Goal: Submit feedback/report problem

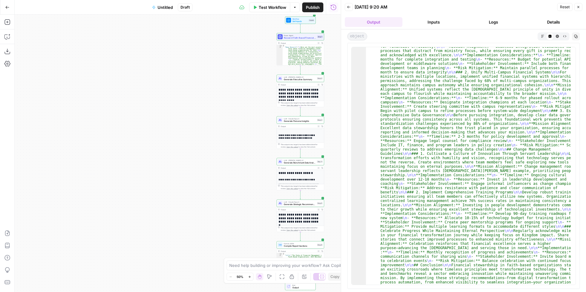
scroll to position [1838, 0]
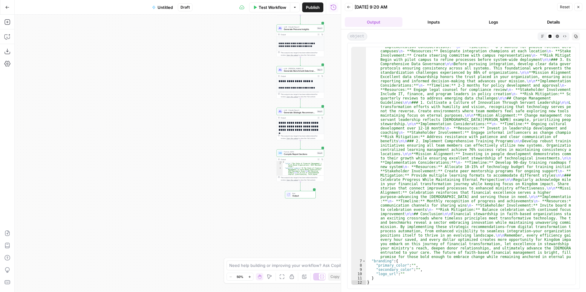
click at [475, 18] on button "Logs" at bounding box center [494, 22] width 58 height 10
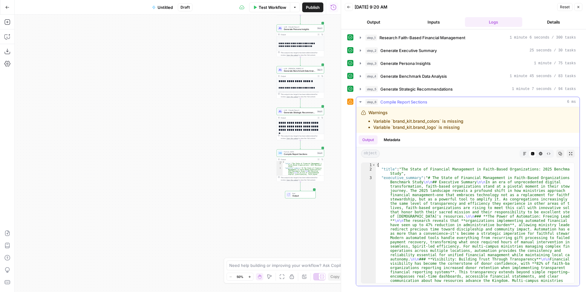
click at [409, 128] on li "Variable `brand_kit.brand_logo` is missing" at bounding box center [418, 127] width 90 height 6
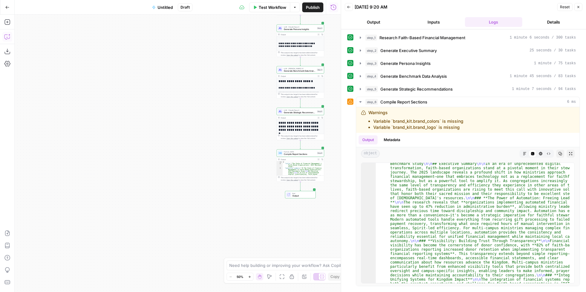
click at [8, 36] on icon "button" at bounding box center [7, 37] width 6 height 6
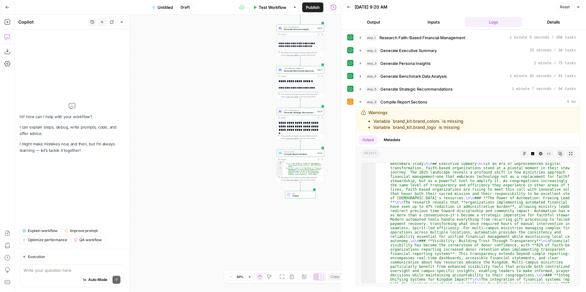
click at [71, 271] on textarea at bounding box center [72, 270] width 97 height 6
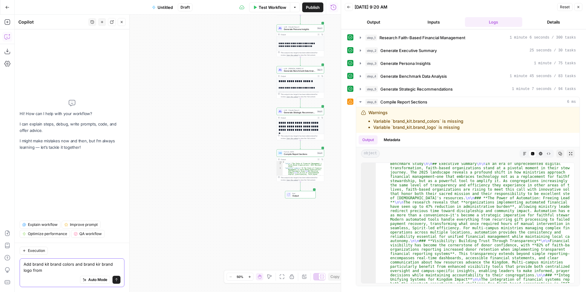
drag, startPoint x: 47, startPoint y: 272, endPoint x: -7, endPoint y: 256, distance: 56.4
click at [0, 256] on html "Sage US - Super Marketer New Home Browse Your Data Usage Settings Recent Grids …" at bounding box center [293, 146] width 586 height 292
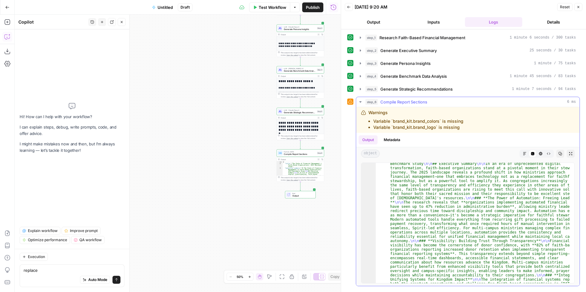
drag, startPoint x: 440, startPoint y: 119, endPoint x: 391, endPoint y: 123, distance: 48.9
click at [391, 123] on li "Variable `brand_kit.brand_colors` is missing" at bounding box center [418, 121] width 90 height 6
copy li "`brand_kit.brand_colors"
click at [43, 272] on textarea "replace" at bounding box center [72, 270] width 97 height 6
paste textarea "`brand_kit.brand_colors"
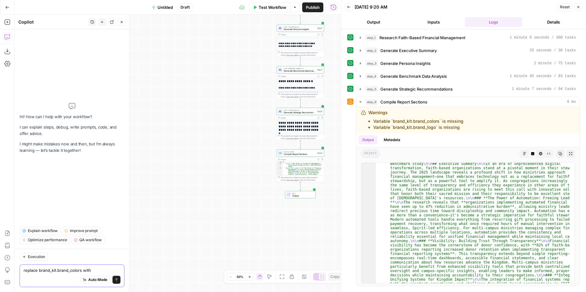
click at [100, 272] on textarea "replace brand_kit.brand_colors with" at bounding box center [72, 270] width 97 height 6
paste textarea "brand_kit.primary_color"
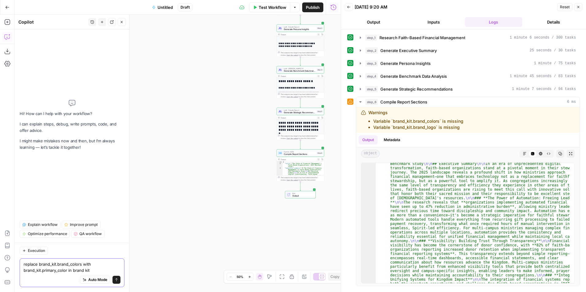
type textarea "replace brand_kit.brand_colors with brand_kit.primary_color in brand kit"
click at [115, 278] on button "Send" at bounding box center [116, 280] width 8 height 8
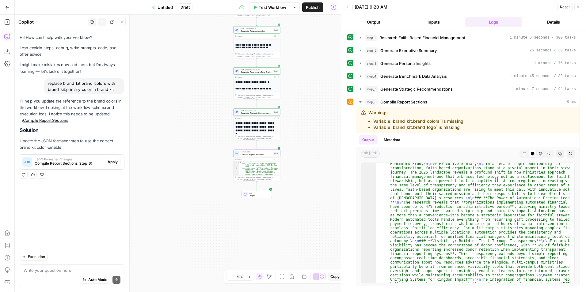
drag, startPoint x: 109, startPoint y: 164, endPoint x: 110, endPoint y: 168, distance: 4.1
click at [110, 166] on button "Apply" at bounding box center [113, 162] width 16 height 8
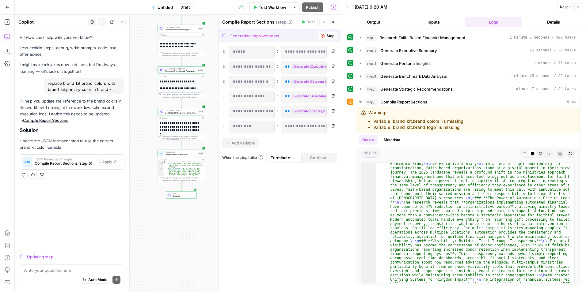
click at [314, 128] on p "**********" at bounding box center [304, 126] width 38 height 6
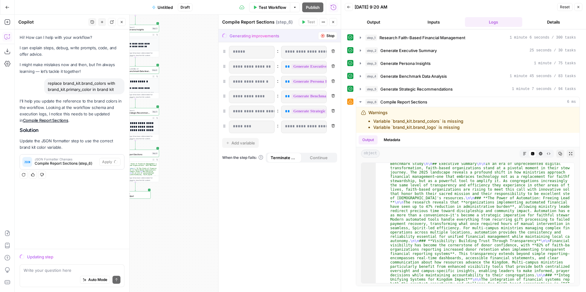
click at [313, 126] on p "**********" at bounding box center [304, 126] width 38 height 6
click at [317, 127] on p "**********" at bounding box center [304, 126] width 38 height 6
drag, startPoint x: 317, startPoint y: 127, endPoint x: 320, endPoint y: 127, distance: 3.4
click at [328, 127] on span "**" at bounding box center [330, 126] width 5 height 4
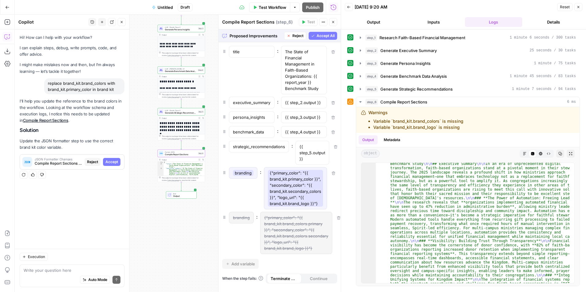
click at [115, 164] on span "Accept" at bounding box center [111, 162] width 13 height 6
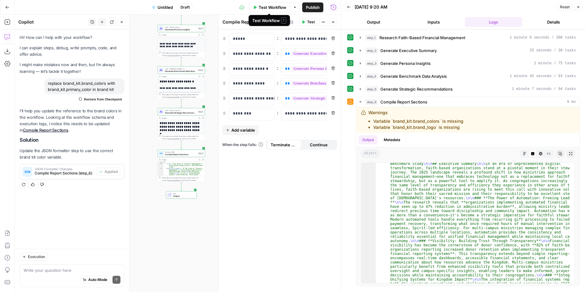
click at [271, 9] on span "Test Workflow" at bounding box center [272, 7] width 28 height 6
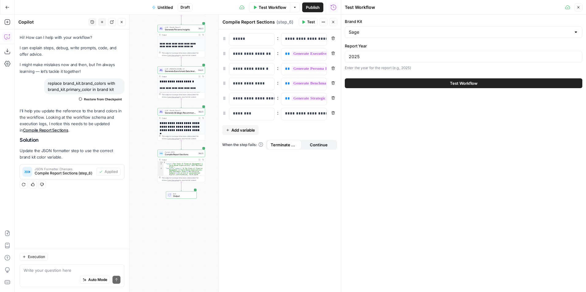
click at [414, 80] on button "Test Workflow" at bounding box center [463, 83] width 237 height 10
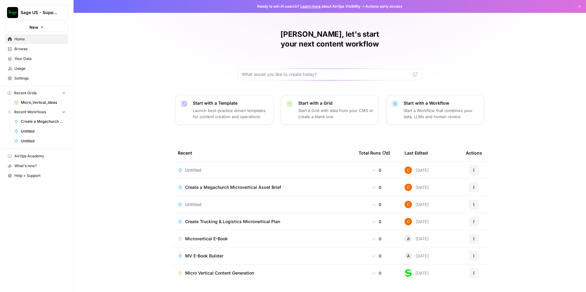
click at [37, 55] on link "Your Data" at bounding box center [36, 59] width 63 height 10
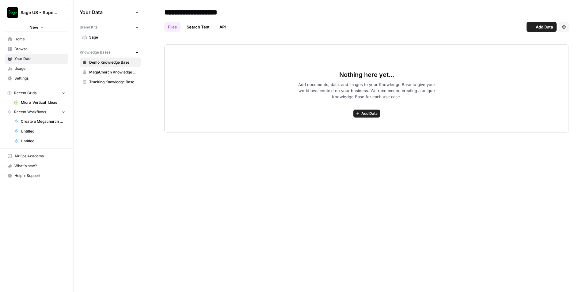
click at [118, 75] on link "MegaChurch Knowledge Base" at bounding box center [110, 72] width 61 height 10
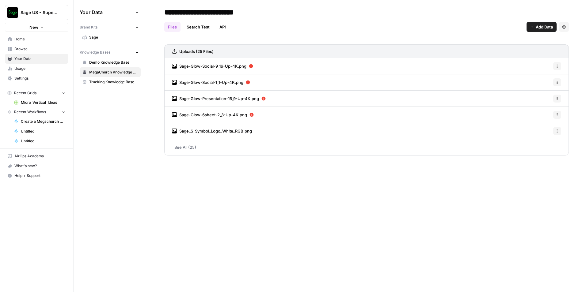
click at [103, 39] on span "Sage" at bounding box center [113, 38] width 49 height 6
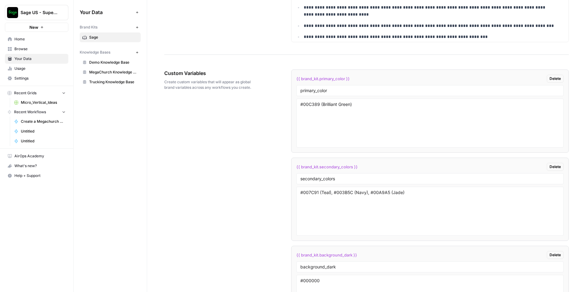
scroll to position [926, 0]
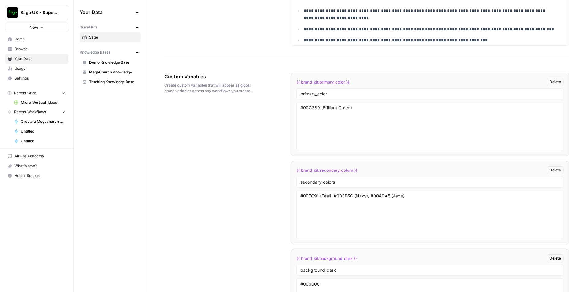
drag, startPoint x: 345, startPoint y: 83, endPoint x: 298, endPoint y: 85, distance: 47.5
click at [298, 85] on span "{{ brand_kit.primary_color }}" at bounding box center [322, 82] width 53 height 6
copy span "brand_kit.primary_color"
